Goal: Navigation & Orientation: Go to known website

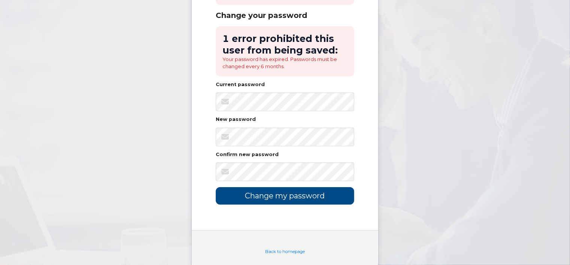
scroll to position [120, 0]
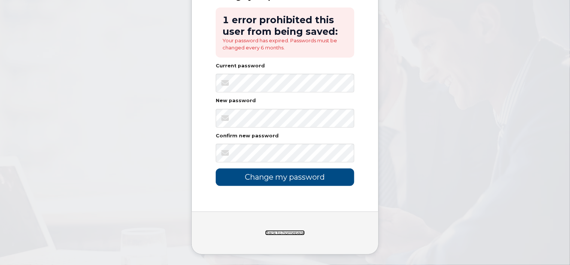
click at [292, 232] on link "Back to homepage" at bounding box center [285, 232] width 40 height 5
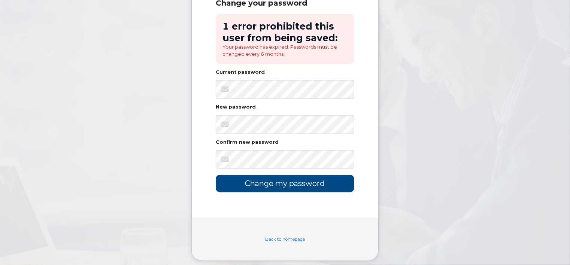
scroll to position [120, 0]
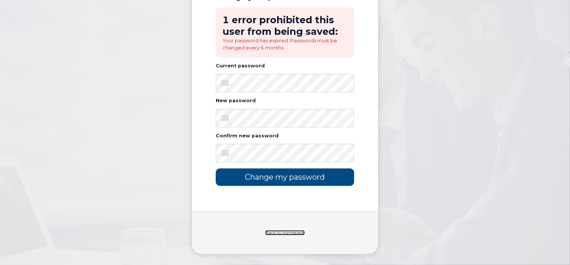
click at [292, 231] on link "Back to homepage" at bounding box center [285, 232] width 40 height 5
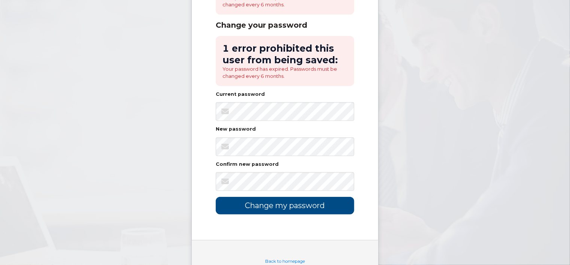
scroll to position [120, 0]
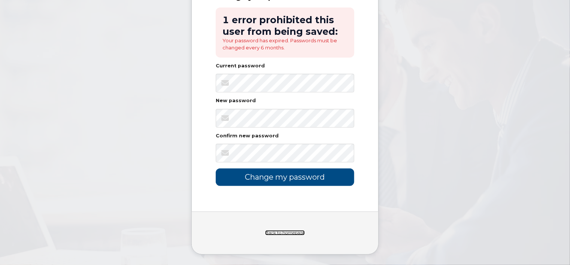
click at [293, 232] on link "Back to homepage" at bounding box center [285, 232] width 40 height 5
